Goal: Book appointment/travel/reservation

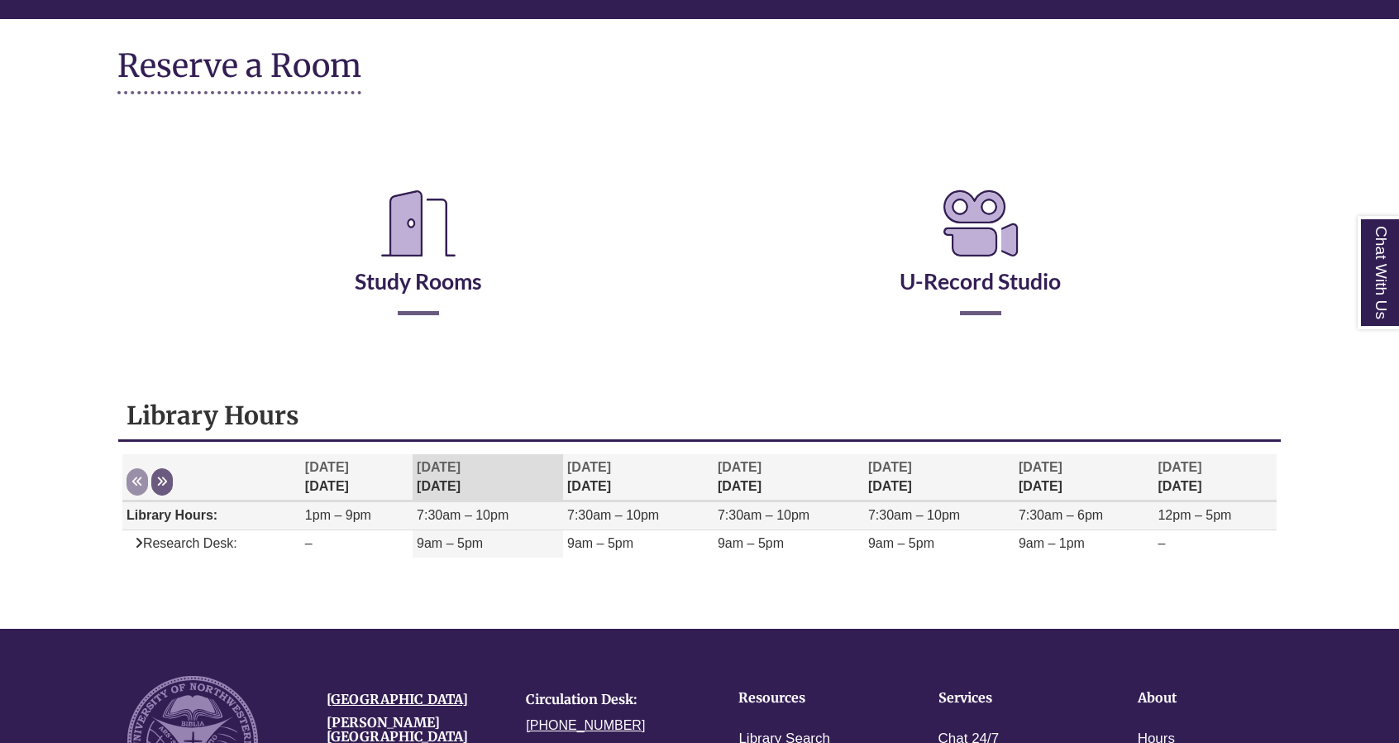
scroll to position [171, 0]
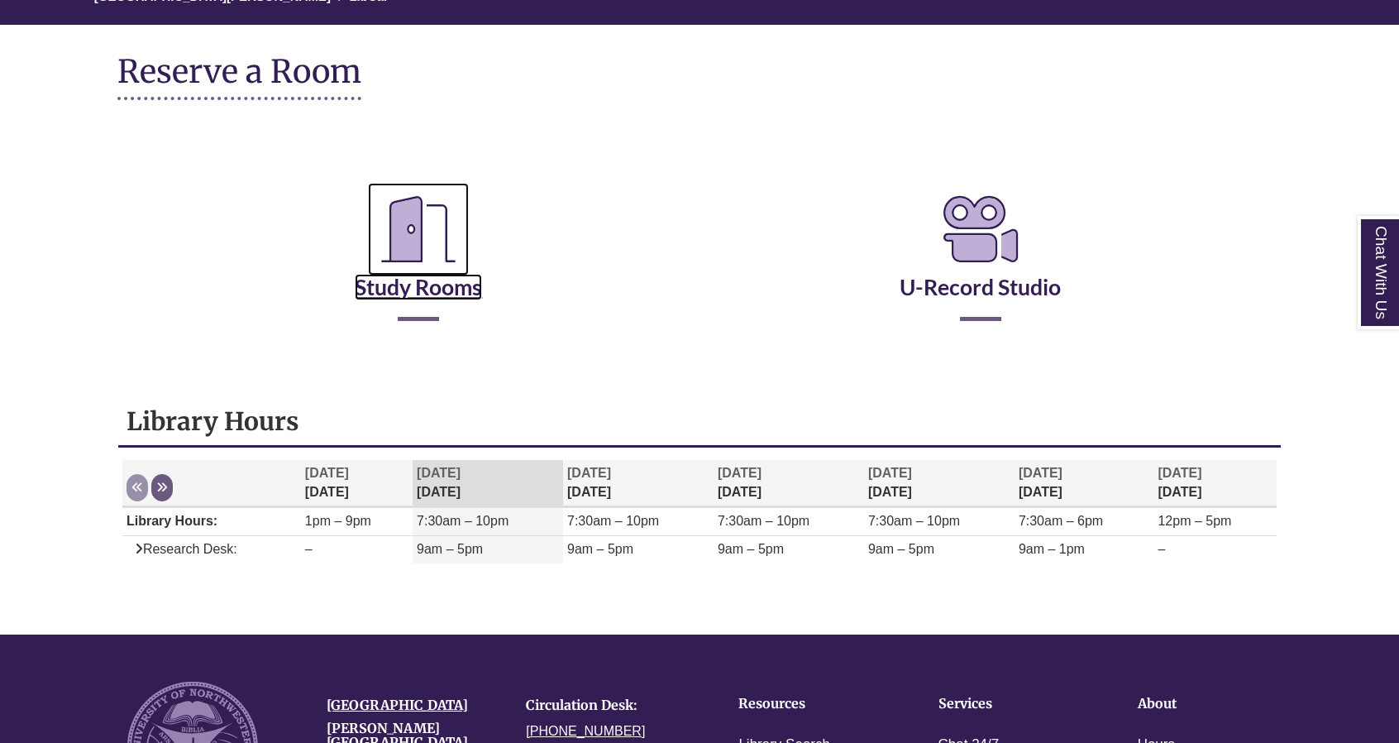
click at [413, 285] on link "Study Rooms" at bounding box center [418, 266] width 127 height 68
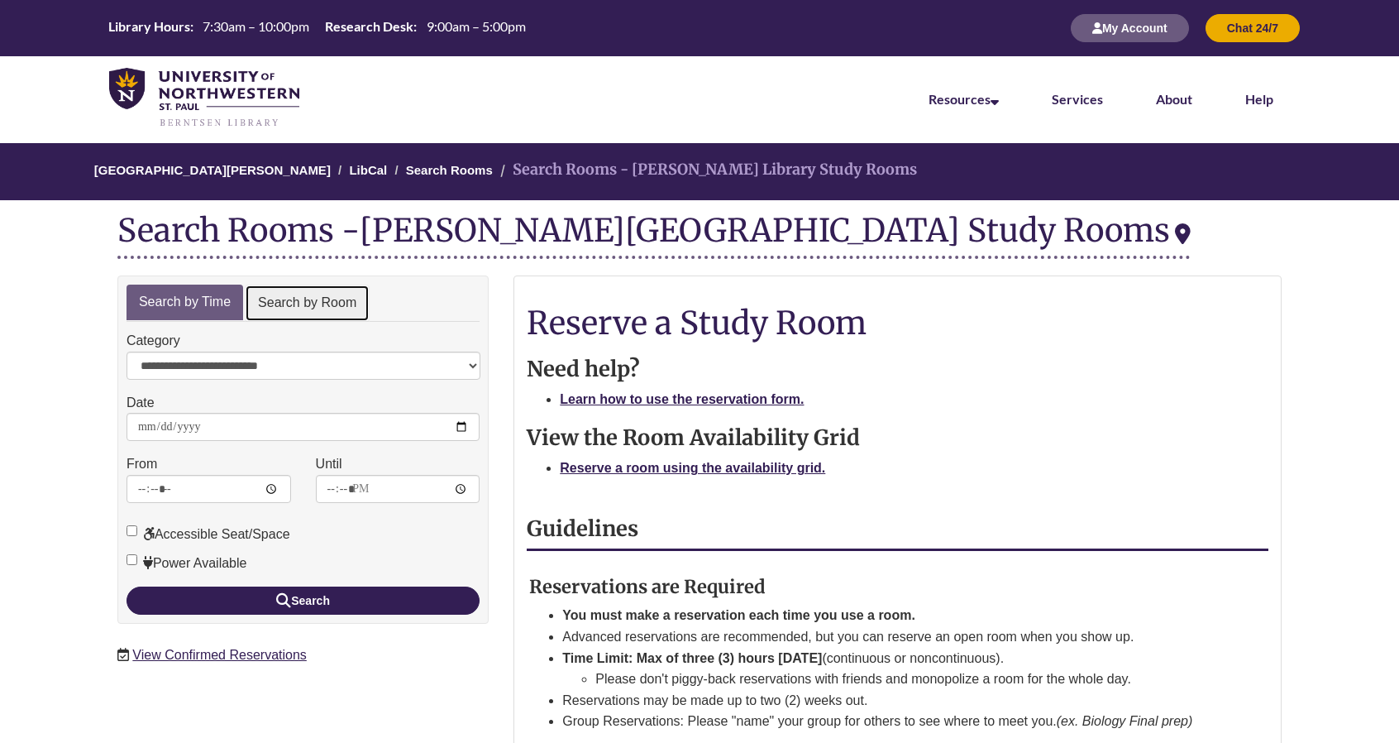
click at [319, 310] on link "Search by Room" at bounding box center [307, 303] width 125 height 37
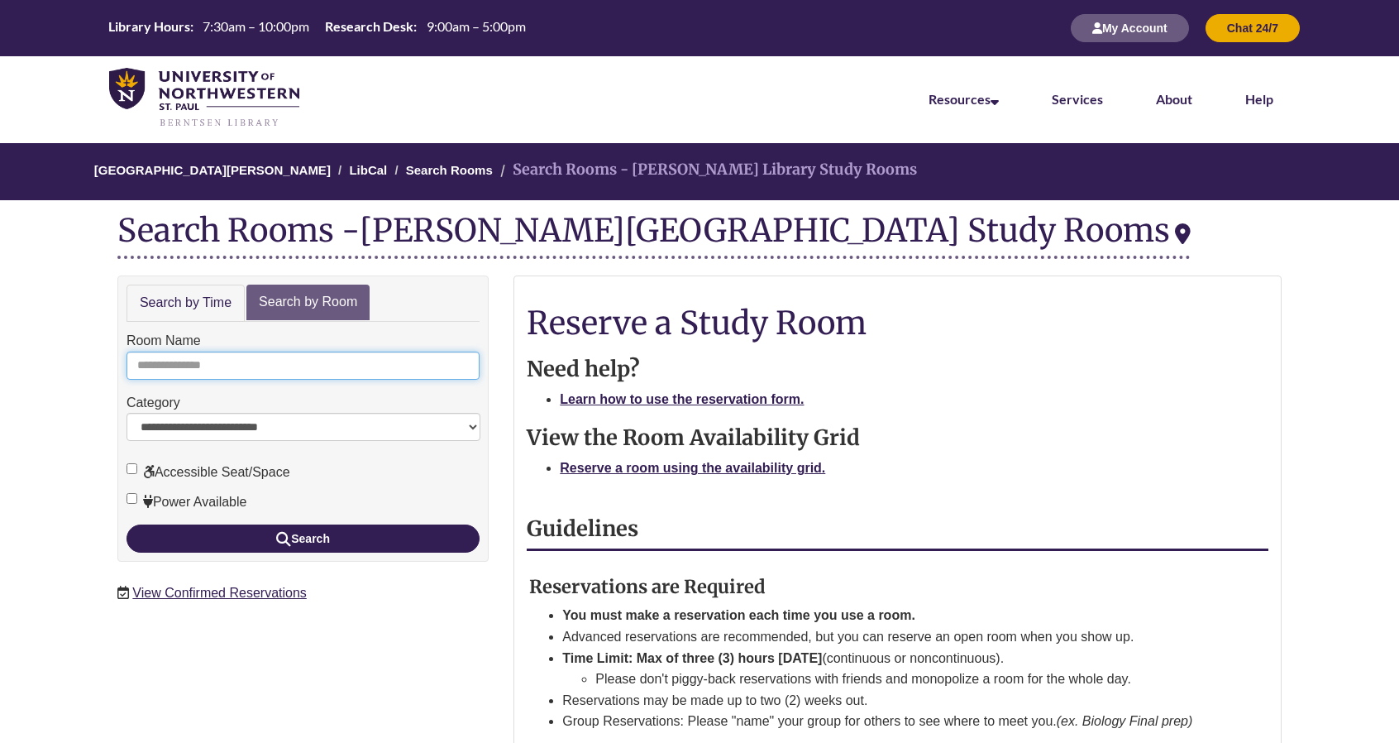
click at [296, 356] on input "Room Name" at bounding box center [303, 366] width 353 height 28
type input "*"
click at [127, 524] on button "Search" at bounding box center [303, 538] width 353 height 28
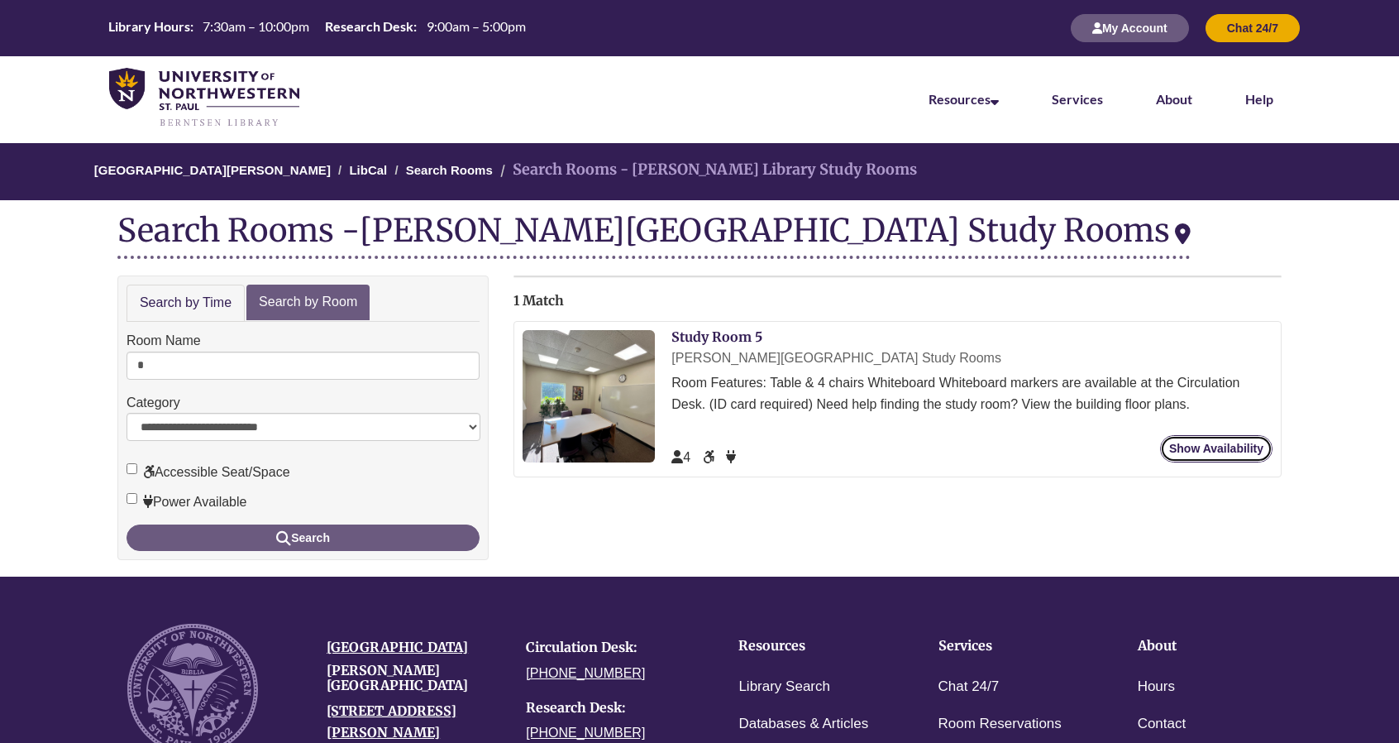
click at [1174, 450] on link "Show Availability" at bounding box center [1216, 448] width 112 height 27
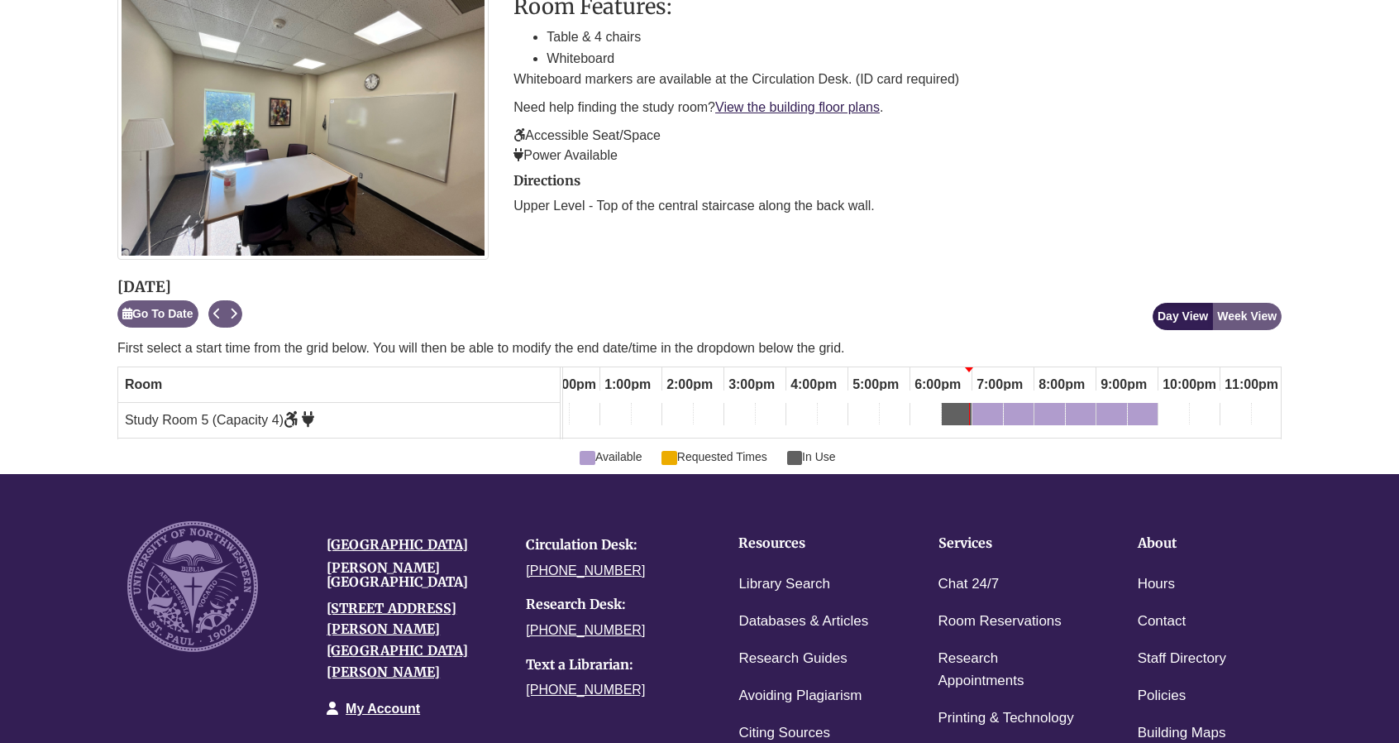
scroll to position [298, 0]
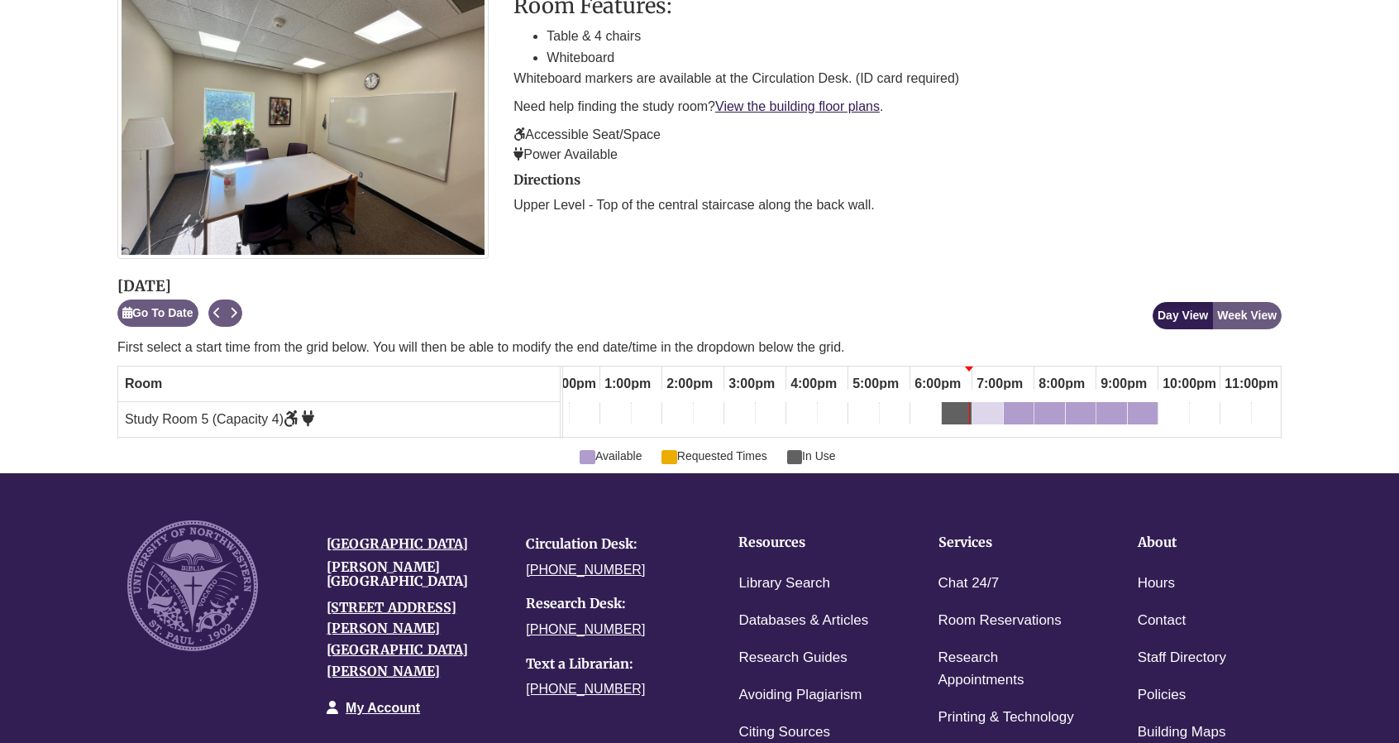
click at [979, 417] on div "7:00pm Monday, September 8, 2025 - Study Room 5 - Available" at bounding box center [977, 416] width 7 height 18
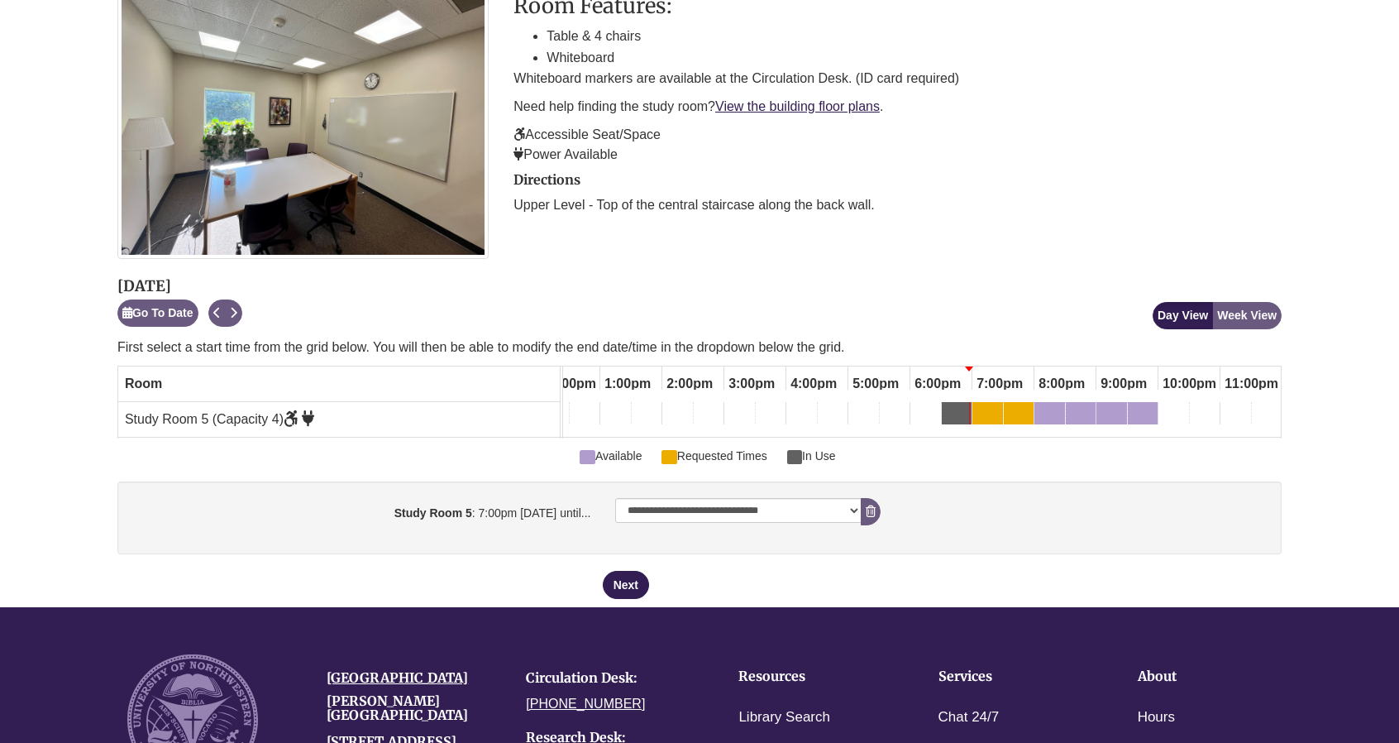
click at [1317, 471] on body "Alternate page for screen reader Users Skip to Main Content Library Hours: 7:30…" at bounding box center [699, 404] width 1399 height 1405
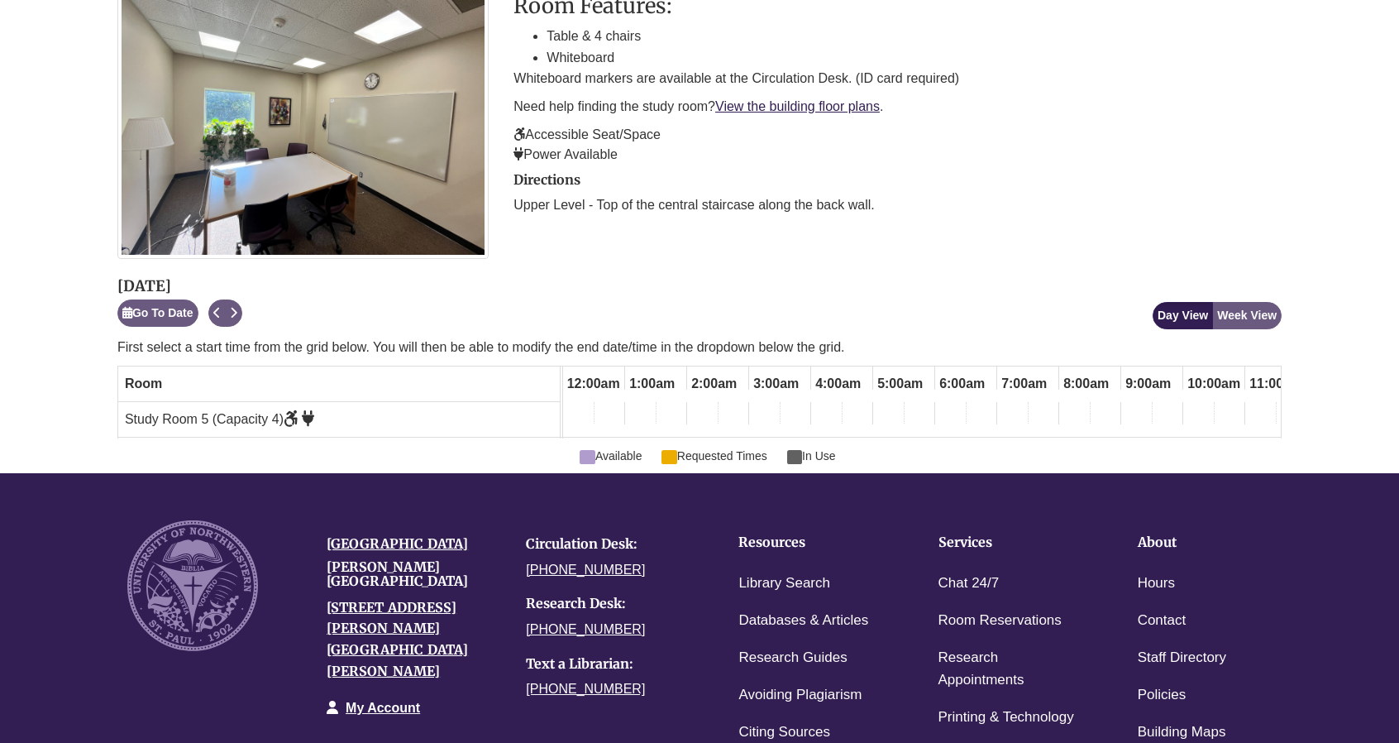
scroll to position [0, 769]
